Goal: Task Accomplishment & Management: Manage account settings

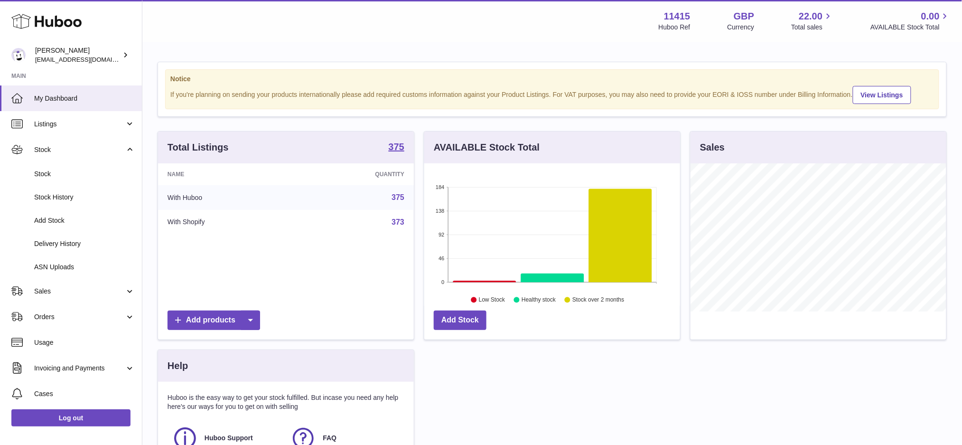
scroll to position [148, 256]
click at [54, 300] on link "Sales" at bounding box center [71, 291] width 142 height 26
click at [61, 312] on span "Sales" at bounding box center [84, 315] width 101 height 9
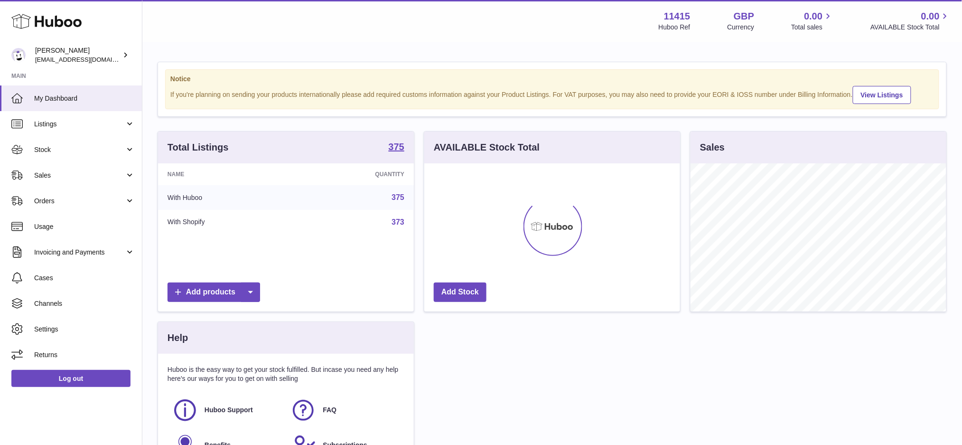
scroll to position [148, 256]
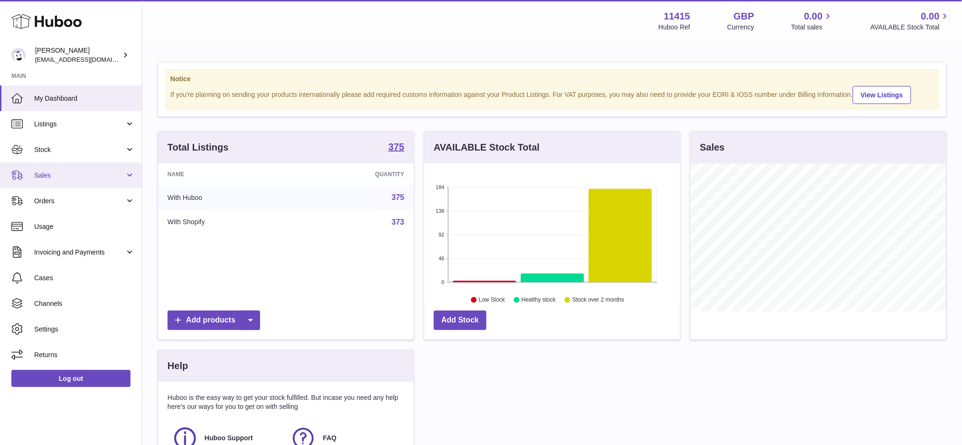
click at [39, 175] on span "Sales" at bounding box center [79, 175] width 91 height 9
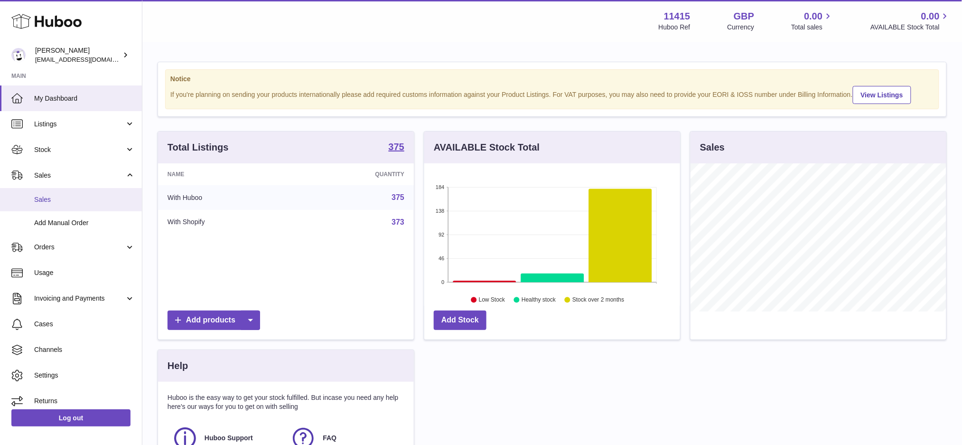
click at [57, 198] on span "Sales" at bounding box center [84, 199] width 101 height 9
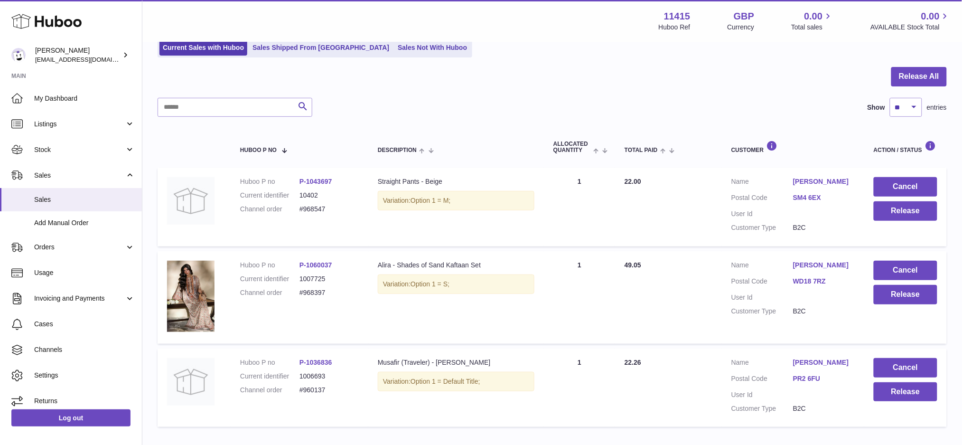
scroll to position [132, 0]
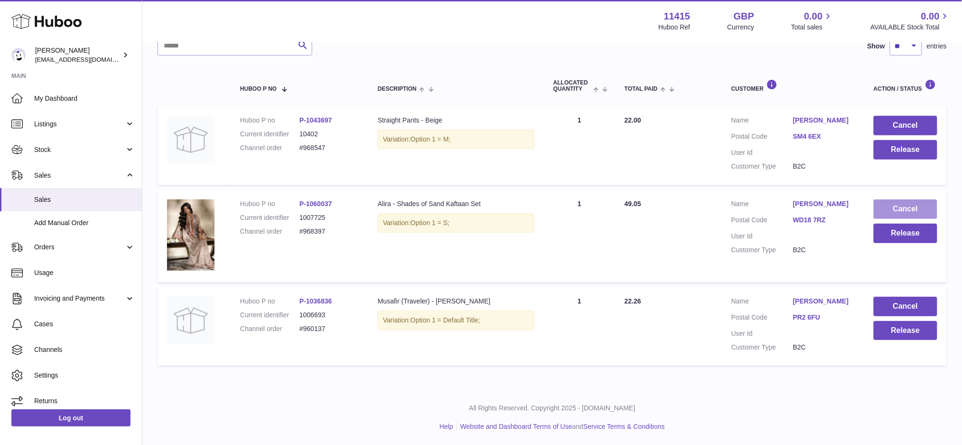
click at [884, 210] on button "Cancel" at bounding box center [906, 208] width 64 height 19
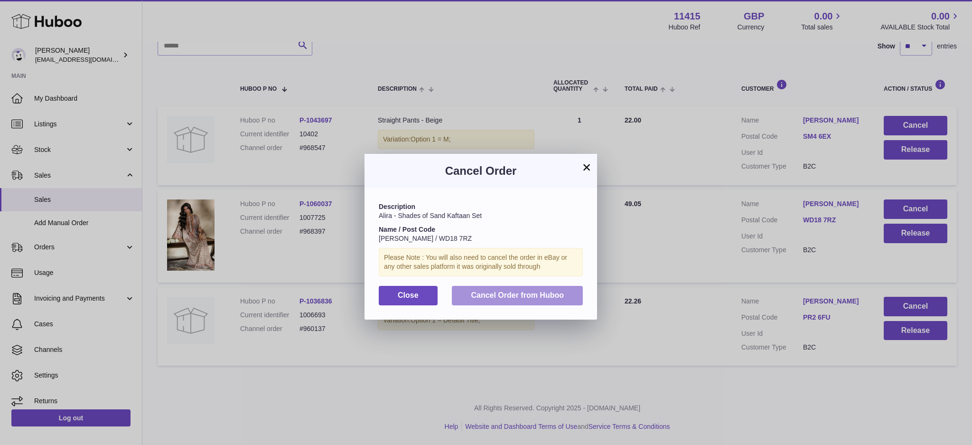
click at [576, 292] on button "Cancel Order from Huboo" at bounding box center [517, 295] width 131 height 19
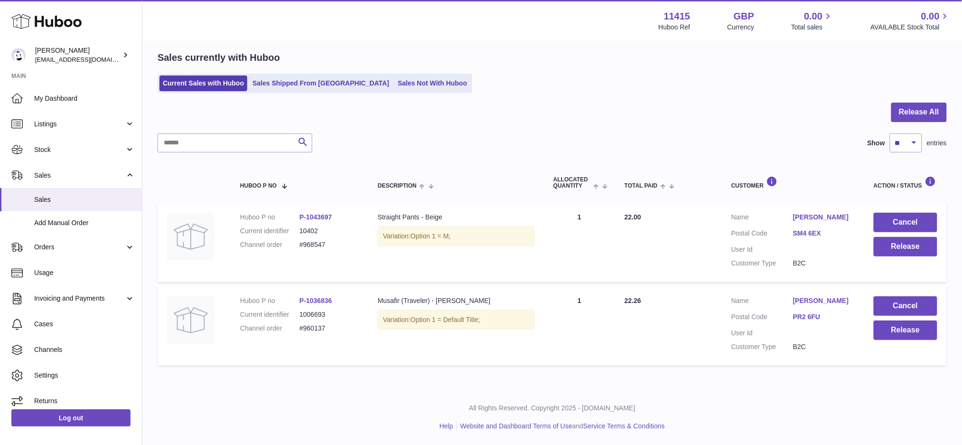
scroll to position [35, 0]
click at [901, 305] on button "Cancel" at bounding box center [906, 306] width 64 height 19
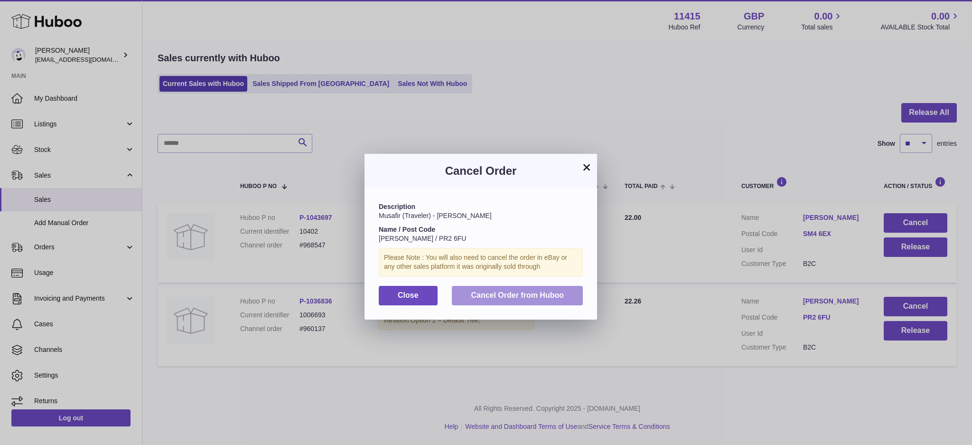
click at [550, 296] on span "Cancel Order from Huboo" at bounding box center [517, 295] width 93 height 8
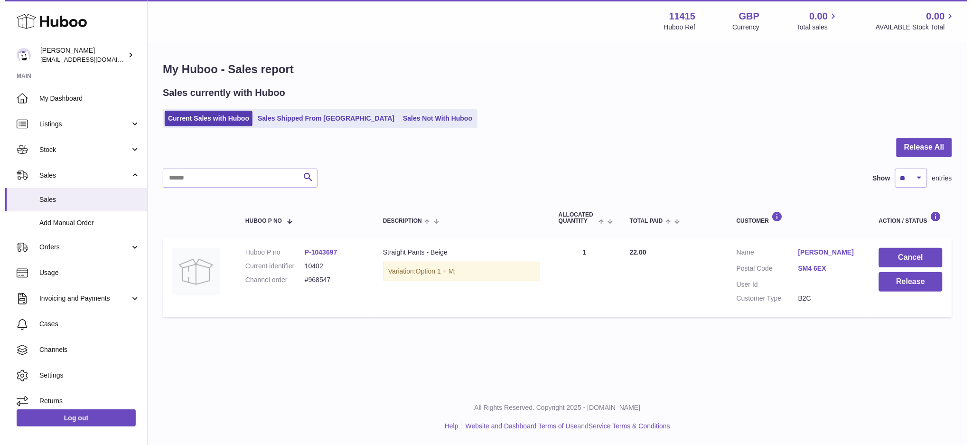
scroll to position [0, 0]
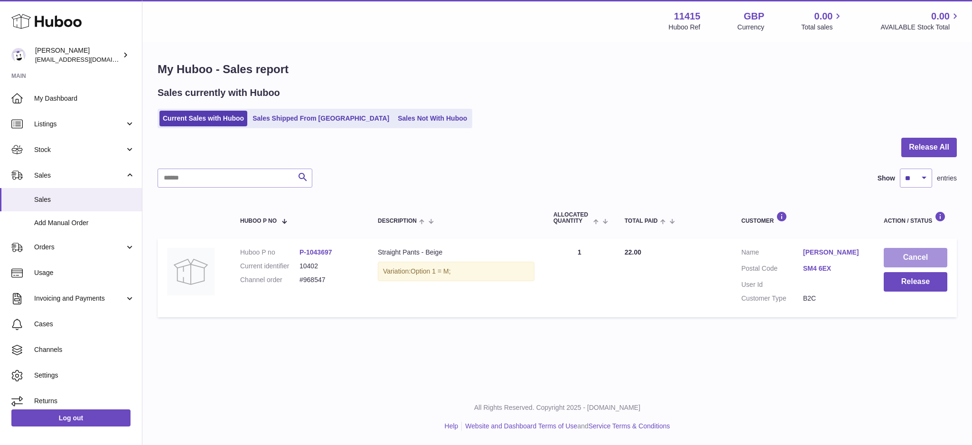
click at [887, 248] on button "Cancel" at bounding box center [916, 257] width 64 height 19
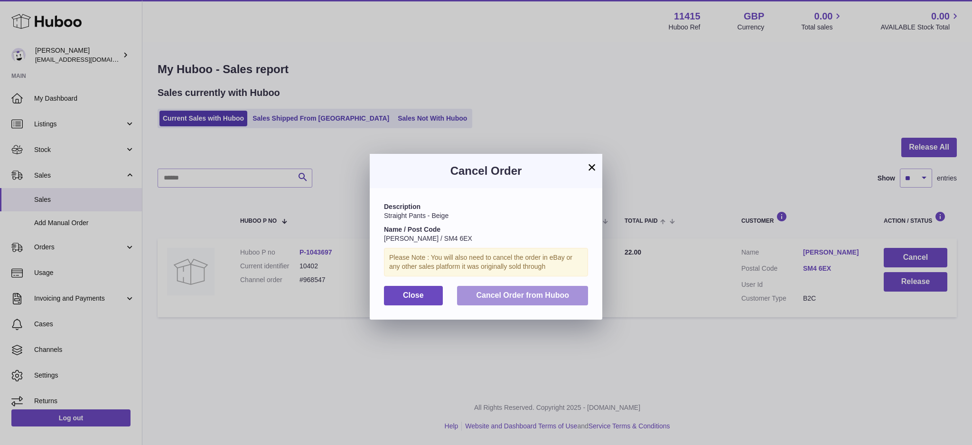
click at [561, 296] on span "Cancel Order from Huboo" at bounding box center [522, 295] width 93 height 8
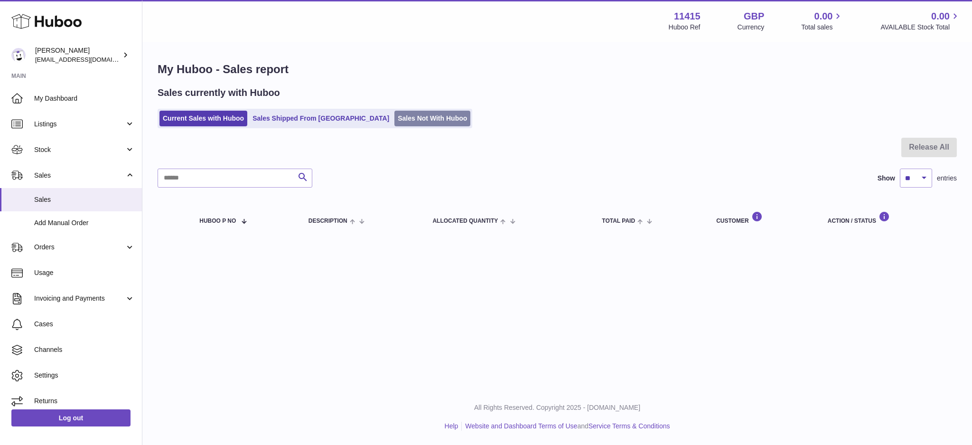
click at [394, 116] on link "Sales Not With Huboo" at bounding box center [432, 119] width 76 height 16
